Goal: Transaction & Acquisition: Purchase product/service

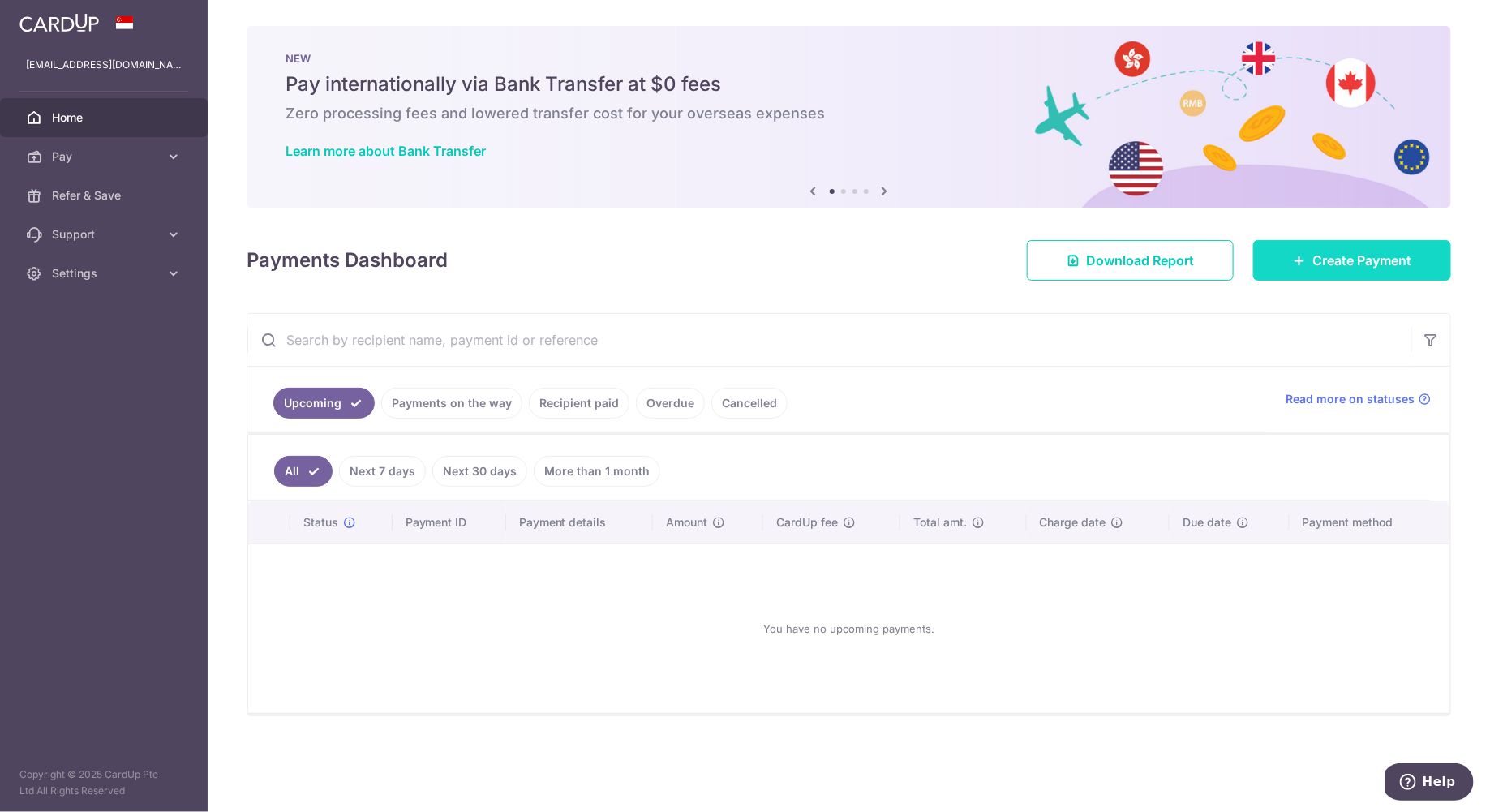
click at [1285, 262] on link "Create Payment" at bounding box center [1352, 260] width 198 height 40
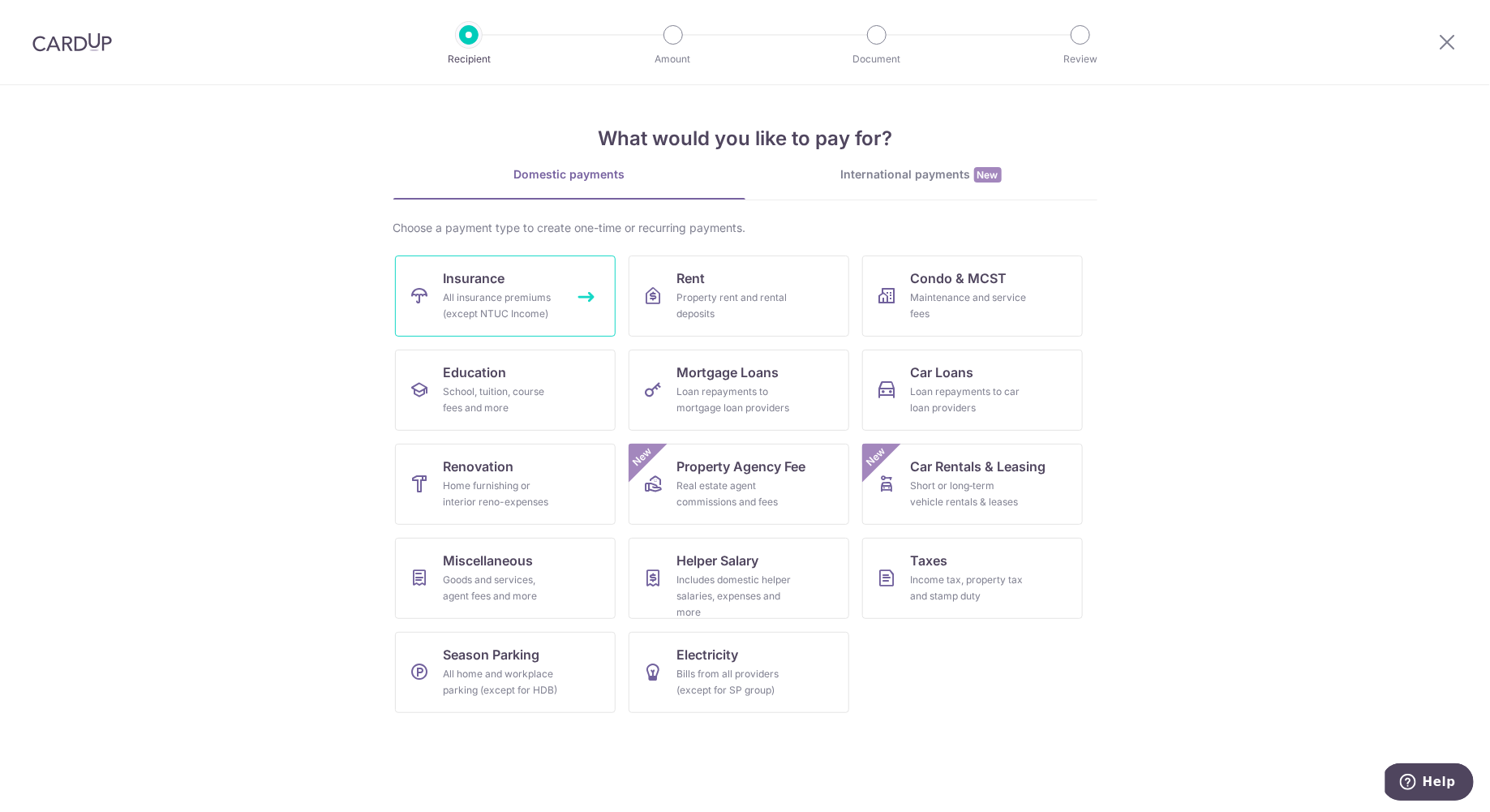
click at [483, 305] on div "All insurance premiums (except NTUC Income)" at bounding box center [501, 306] width 117 height 33
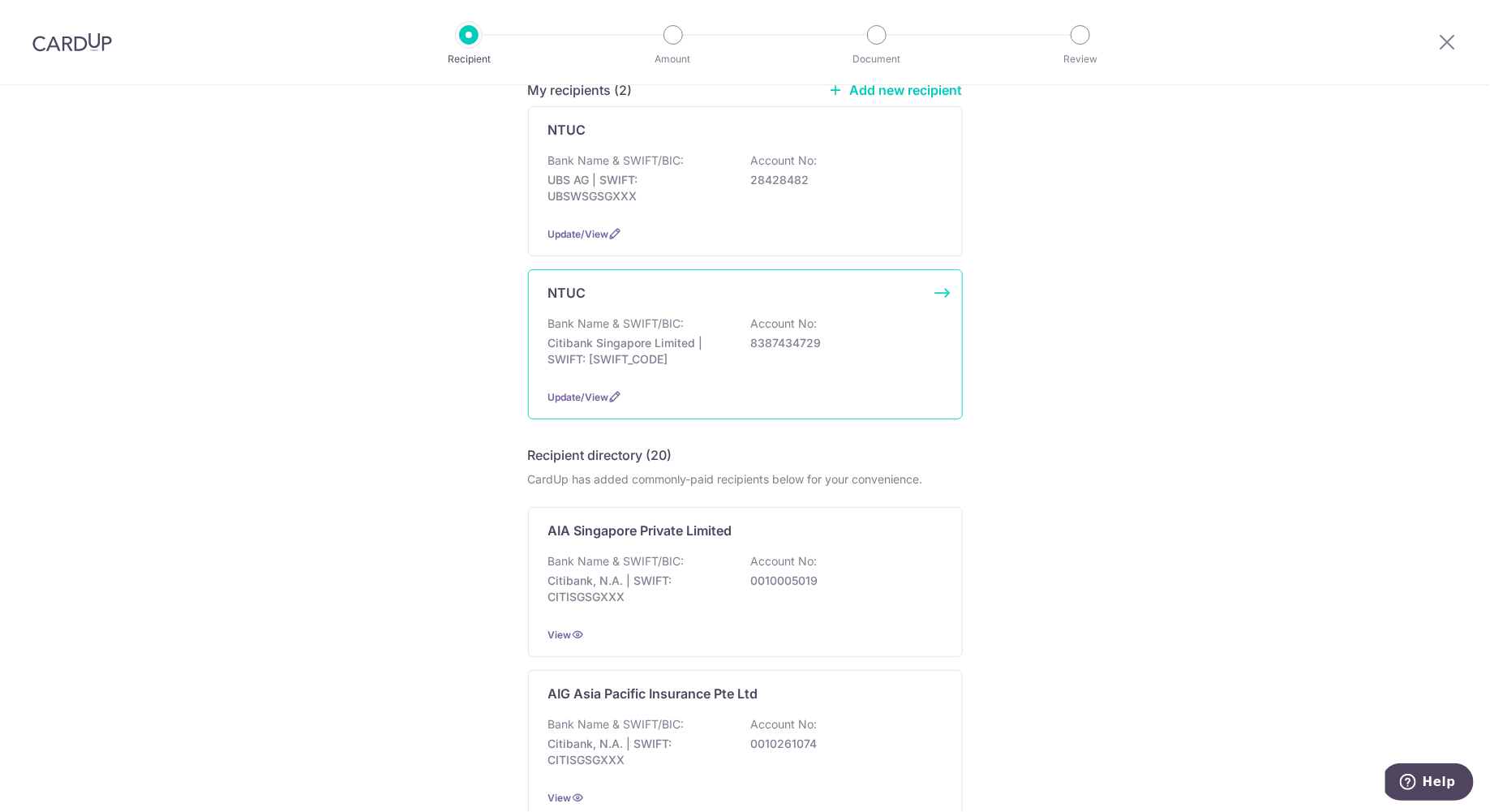
scroll to position [156, 0]
click at [658, 549] on p "Bank Name & SWIFT/BIC:" at bounding box center [616, 557] width 136 height 16
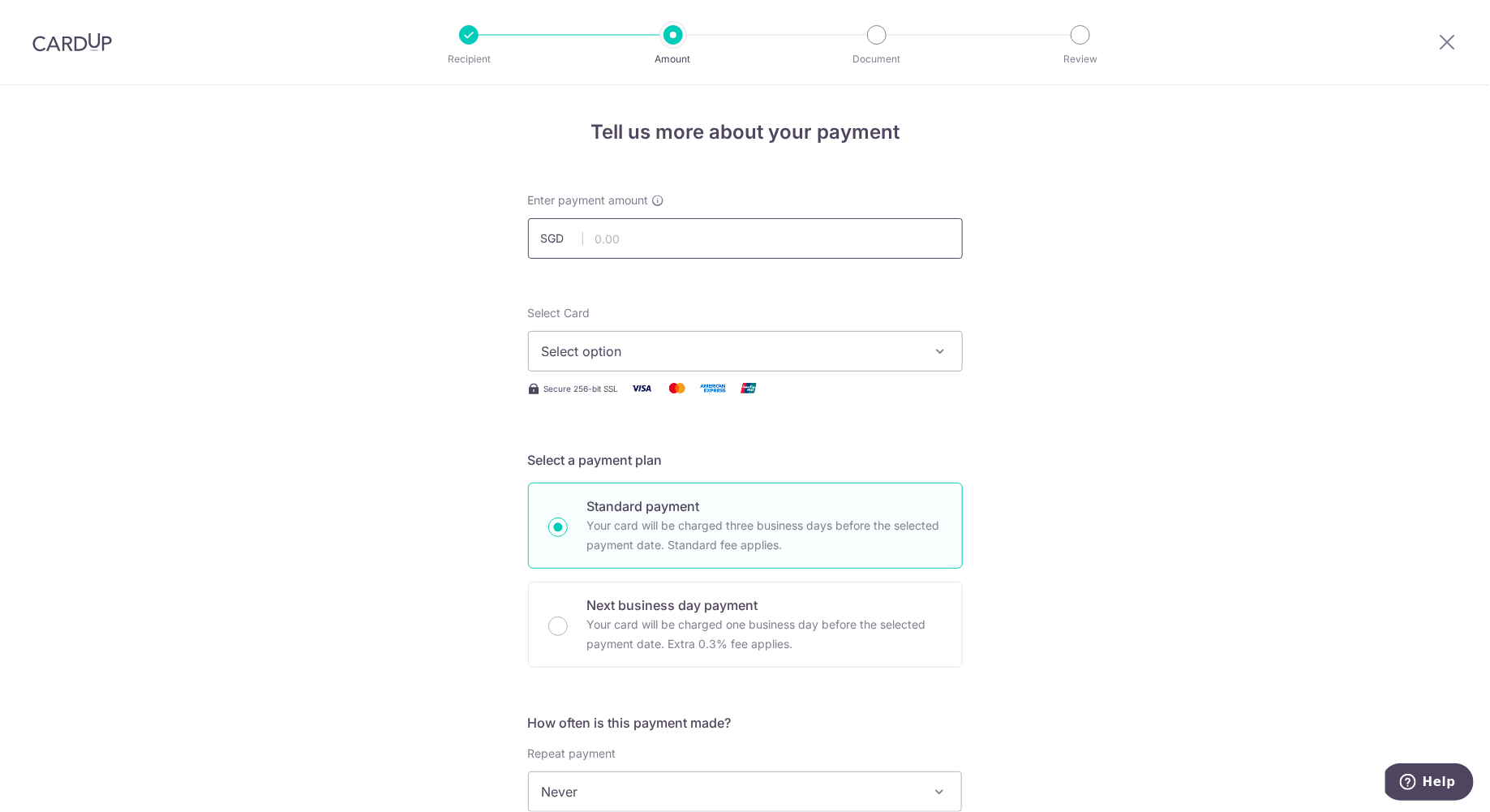
click at [661, 245] on input "text" at bounding box center [746, 238] width 435 height 40
type input "3,700.00"
click at [613, 346] on span "Select option" at bounding box center [731, 351] width 378 height 19
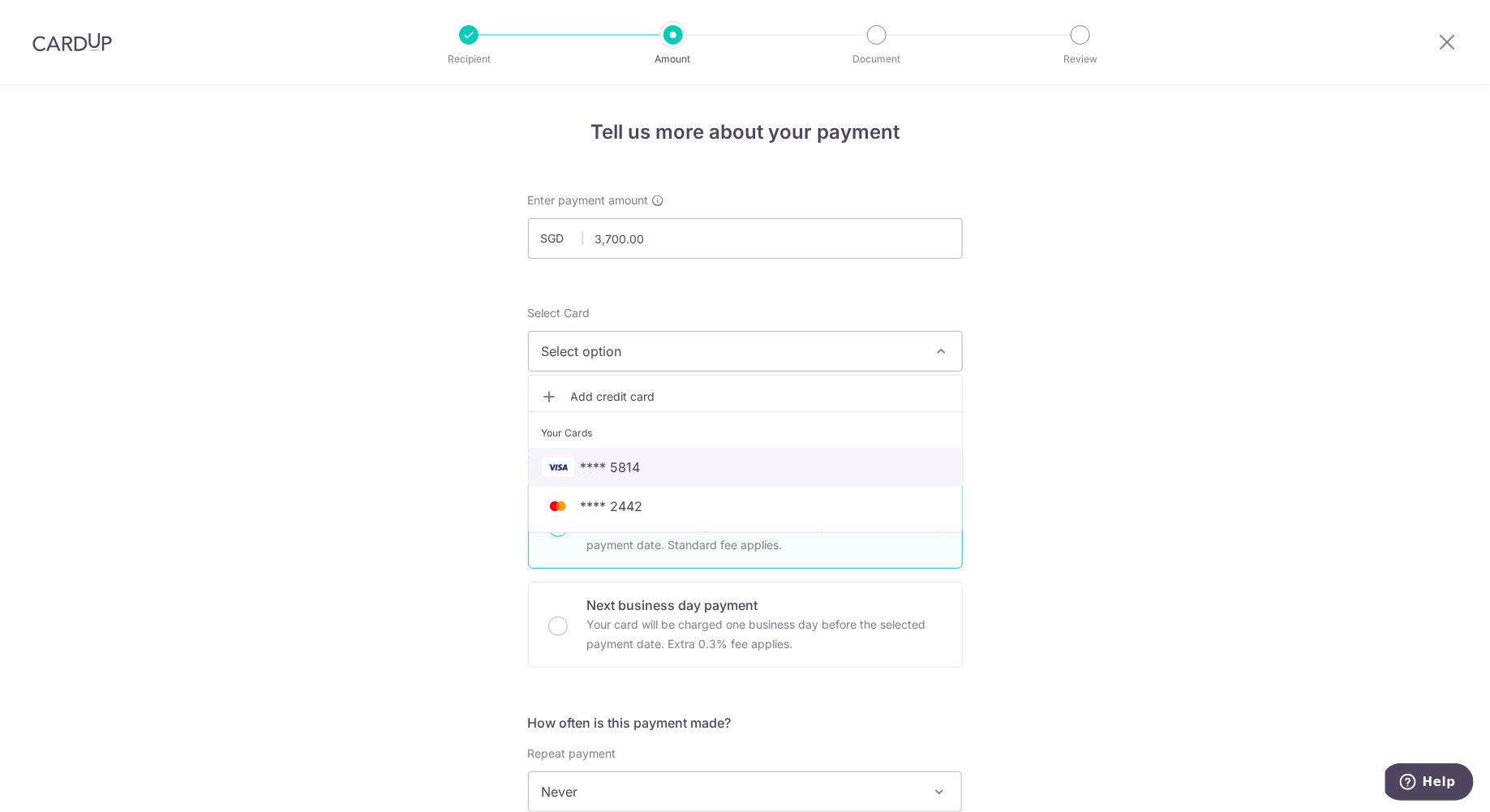
click at [611, 468] on span "**** 5814" at bounding box center [610, 467] width 60 height 19
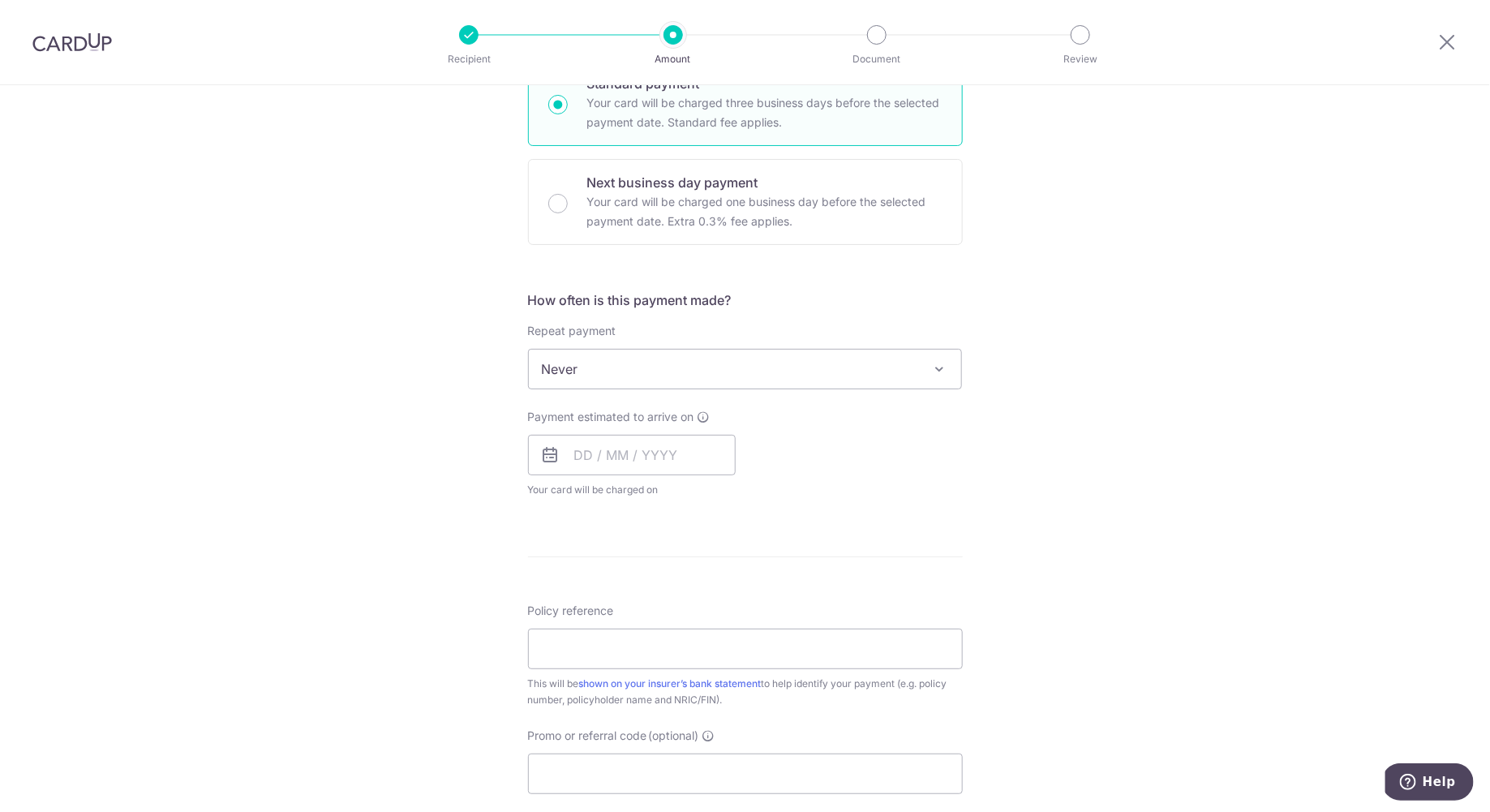
scroll to position [430, 0]
click at [674, 452] on input "text" at bounding box center [632, 448] width 207 height 40
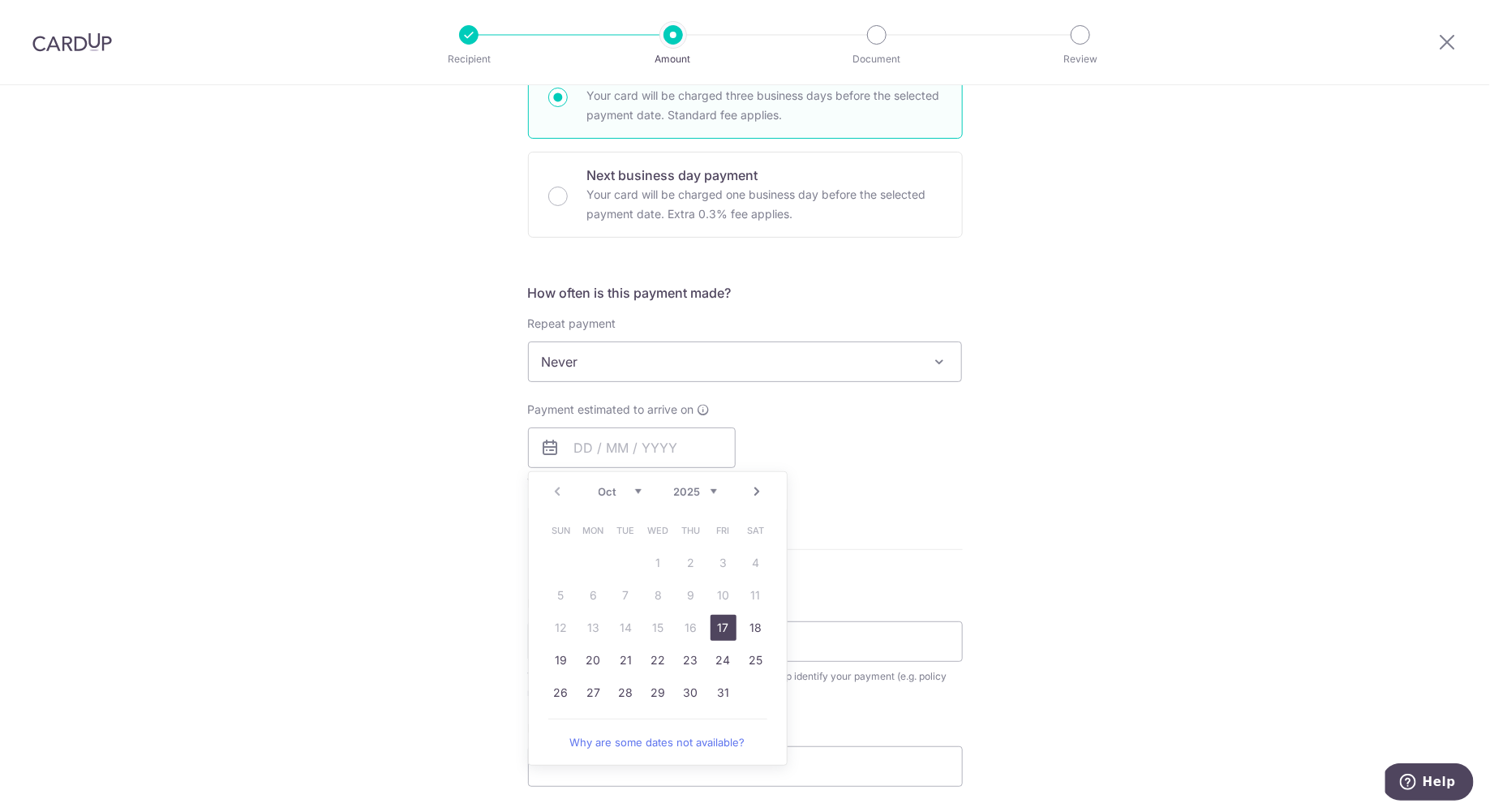
click at [721, 624] on link "17" at bounding box center [723, 627] width 26 height 26
type input "[DATE]"
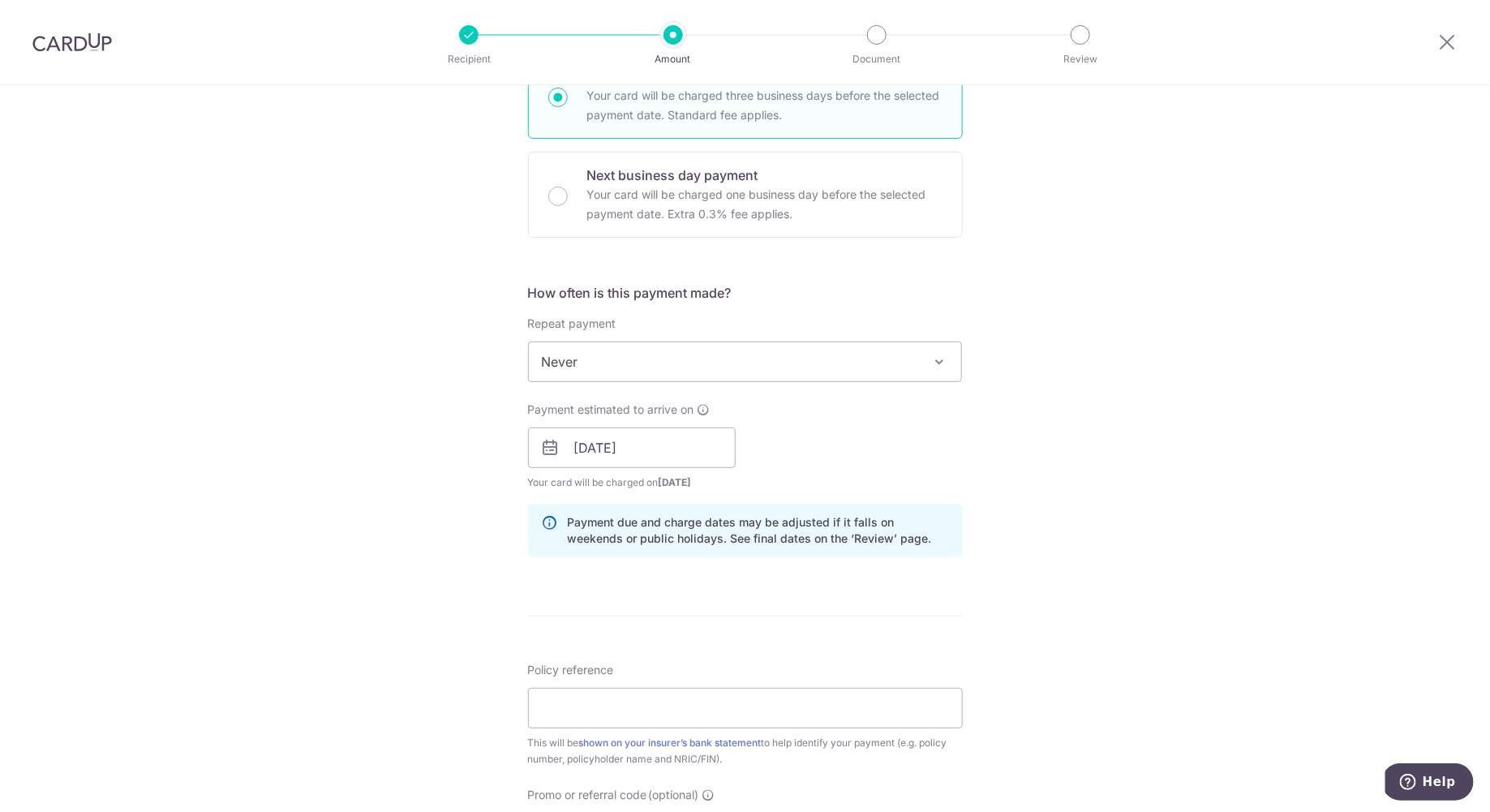
scroll to position [610, 0]
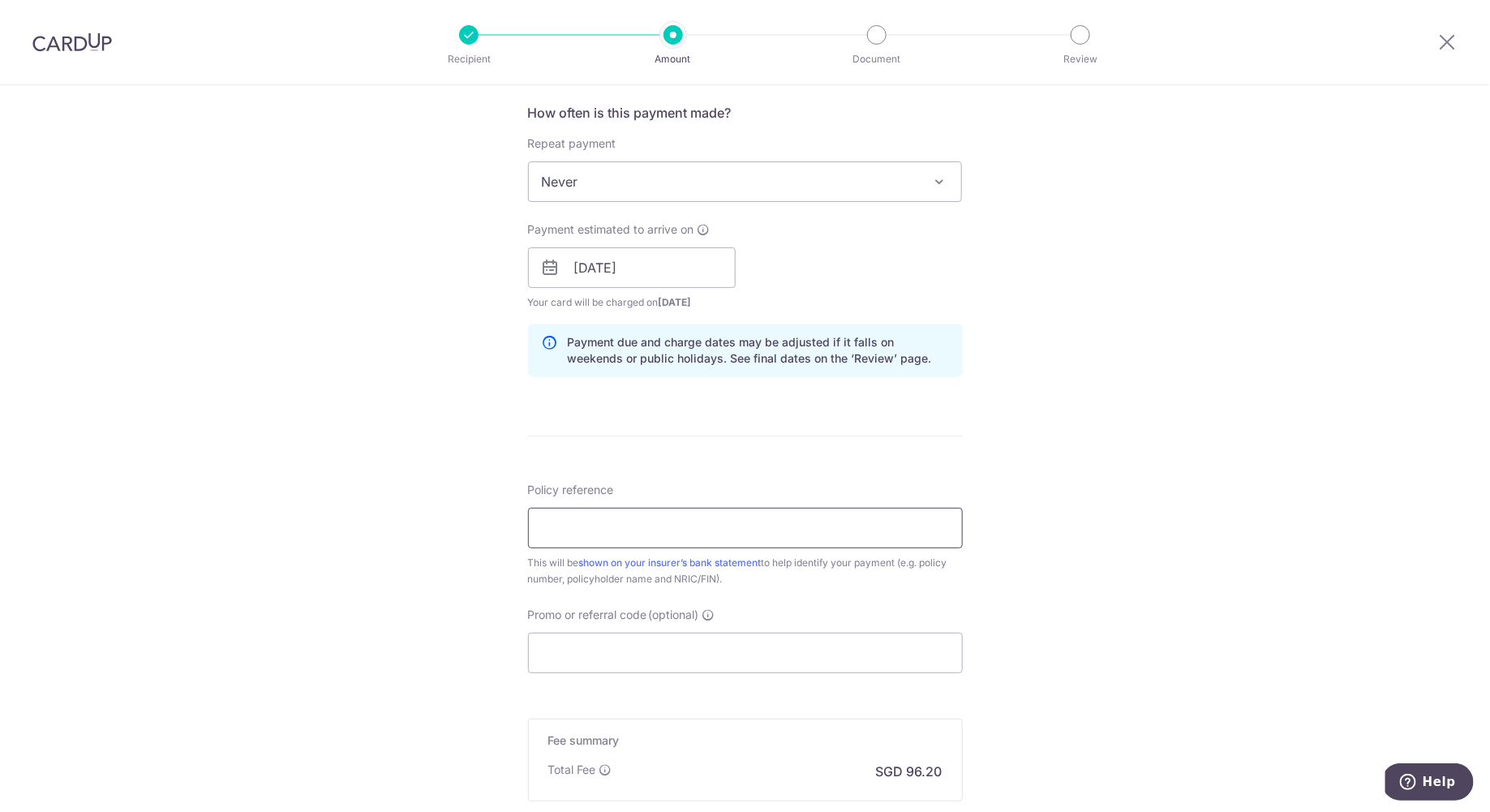
click at [682, 516] on input "Policy reference" at bounding box center [746, 528] width 435 height 40
type input "Inv 445566"
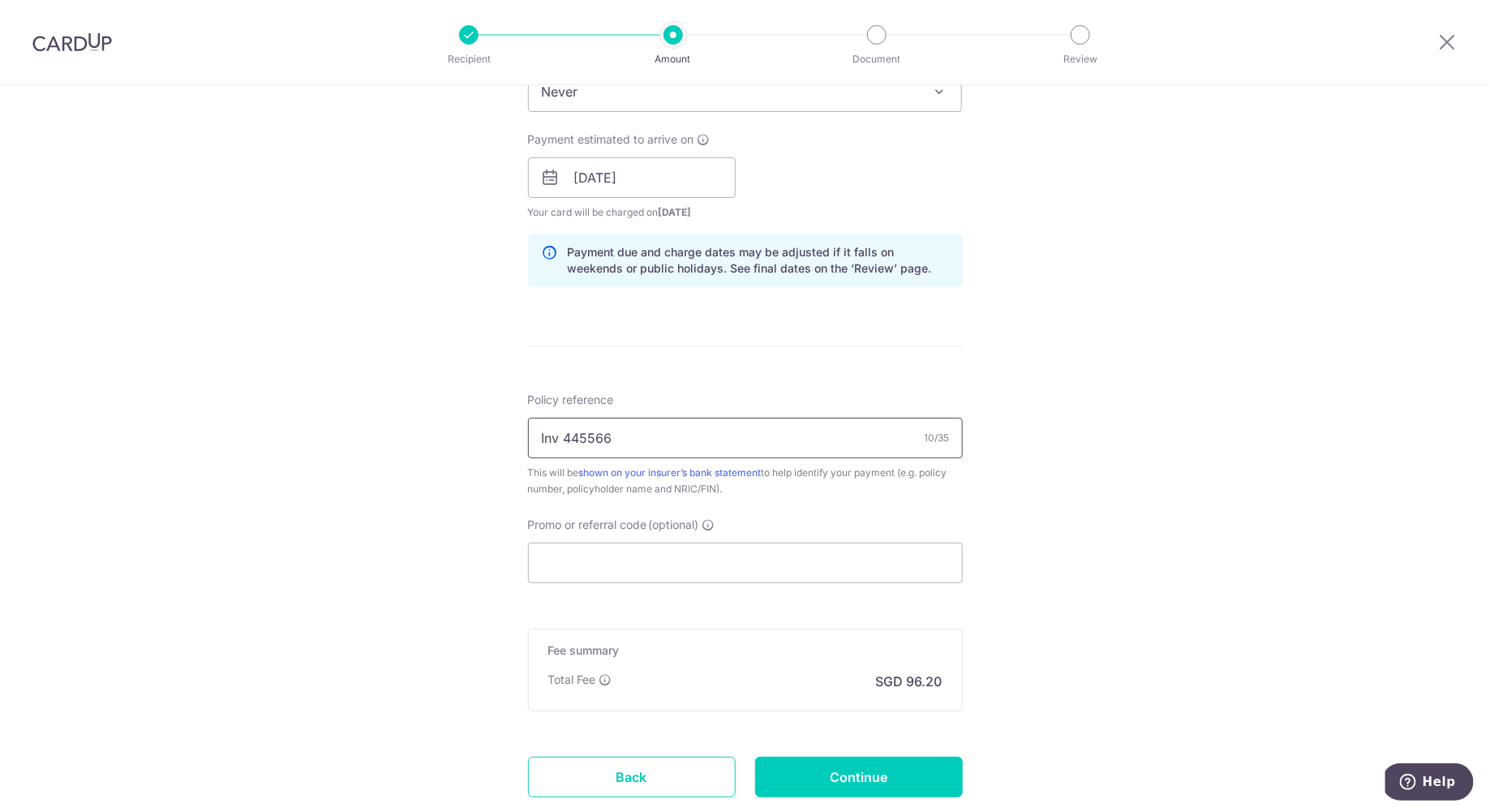
scroll to position [715, 0]
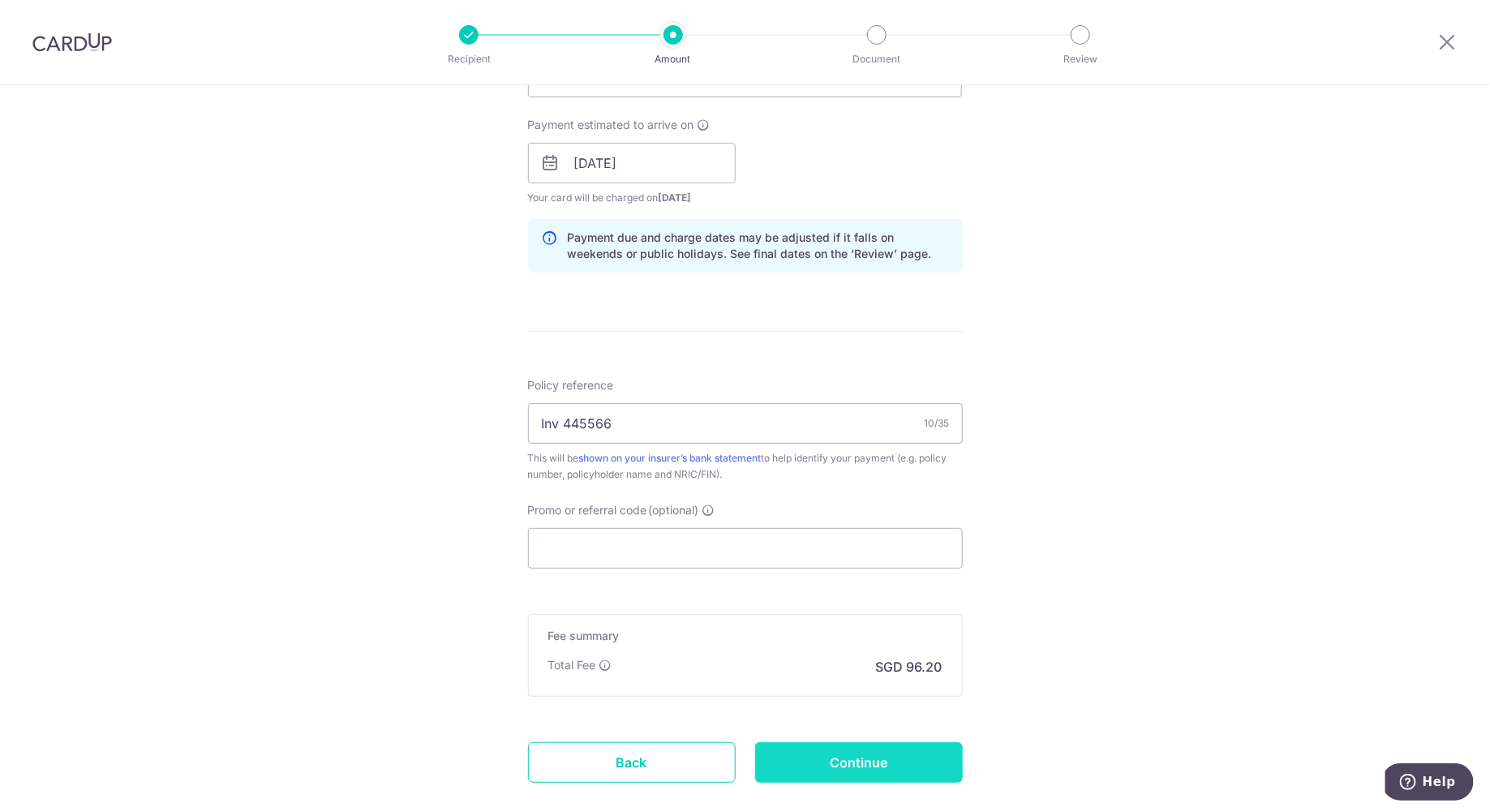
click at [822, 752] on input "Continue" at bounding box center [858, 762] width 207 height 40
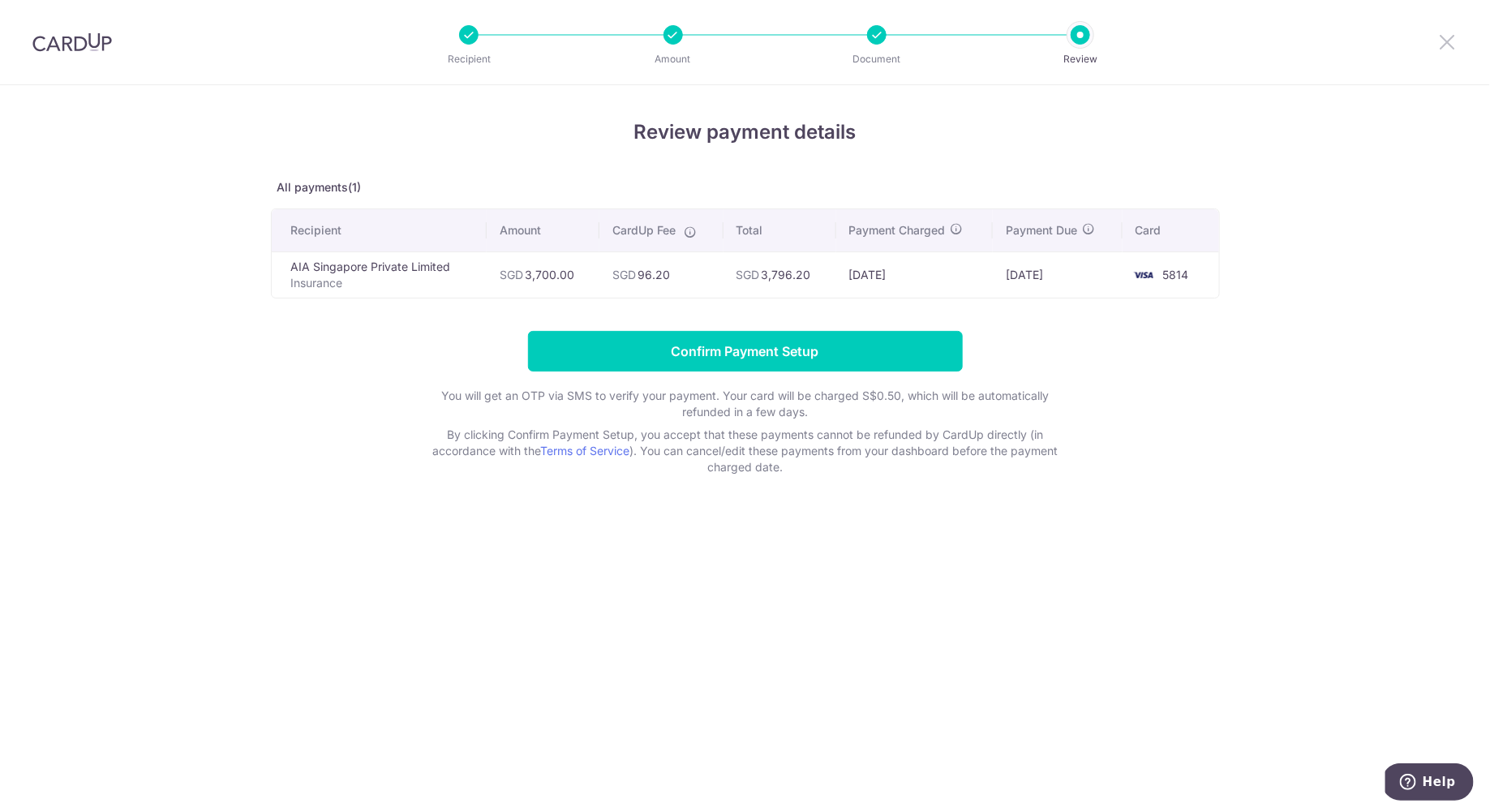
click at [1456, 41] on icon at bounding box center [1447, 42] width 19 height 20
